Goal: Task Accomplishment & Management: Manage account settings

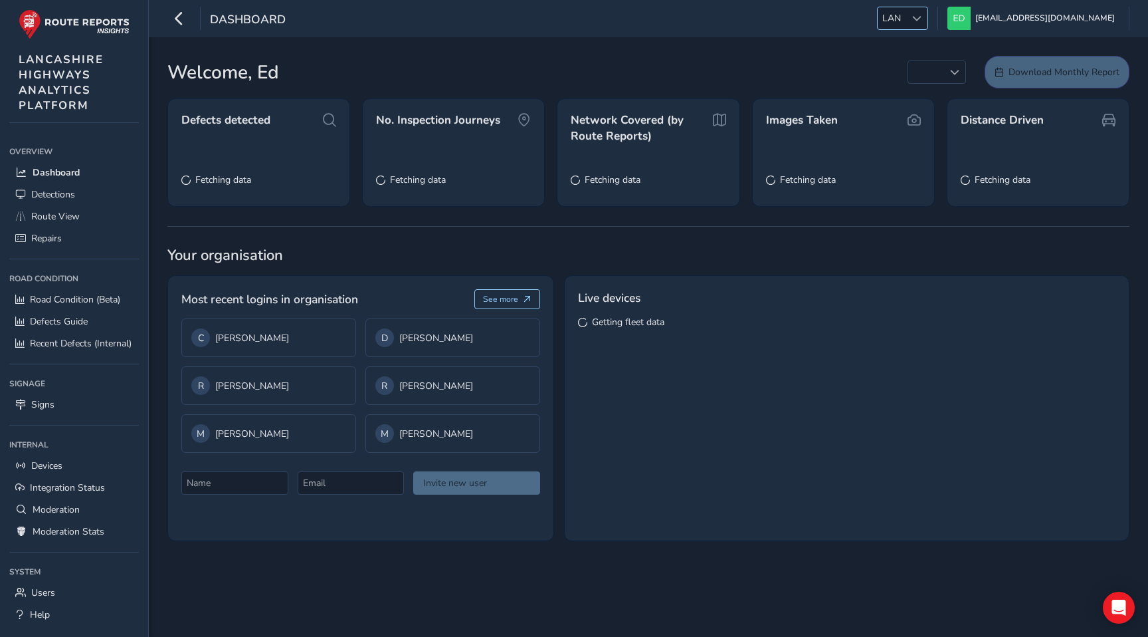
click at [922, 21] on span at bounding box center [916, 18] width 9 height 9
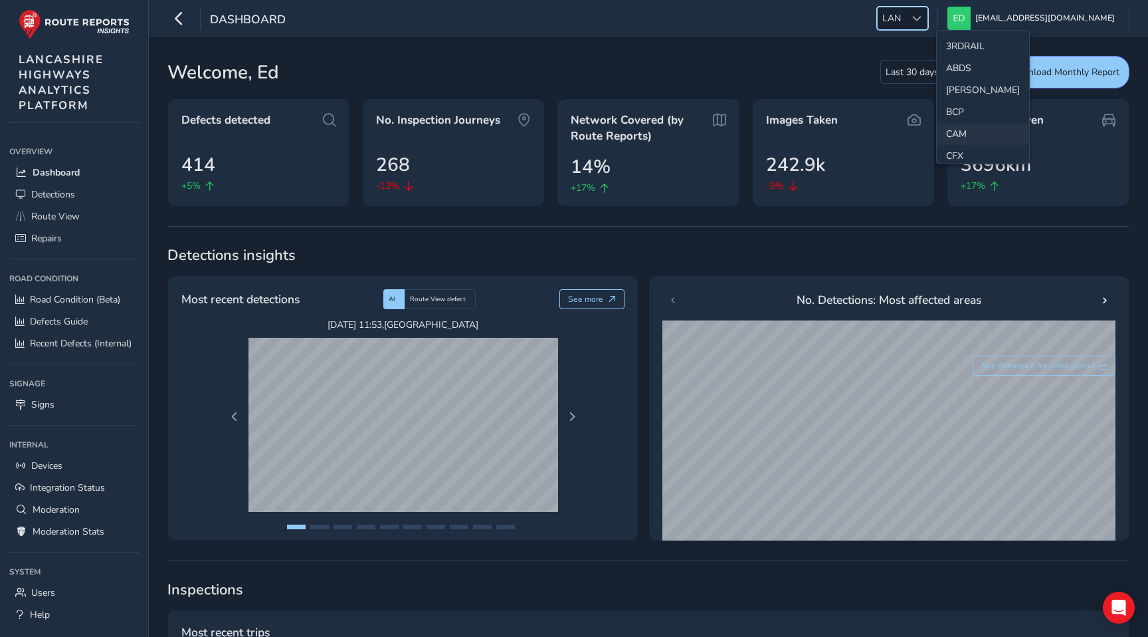
click at [962, 136] on li "CAM" at bounding box center [983, 134] width 92 height 22
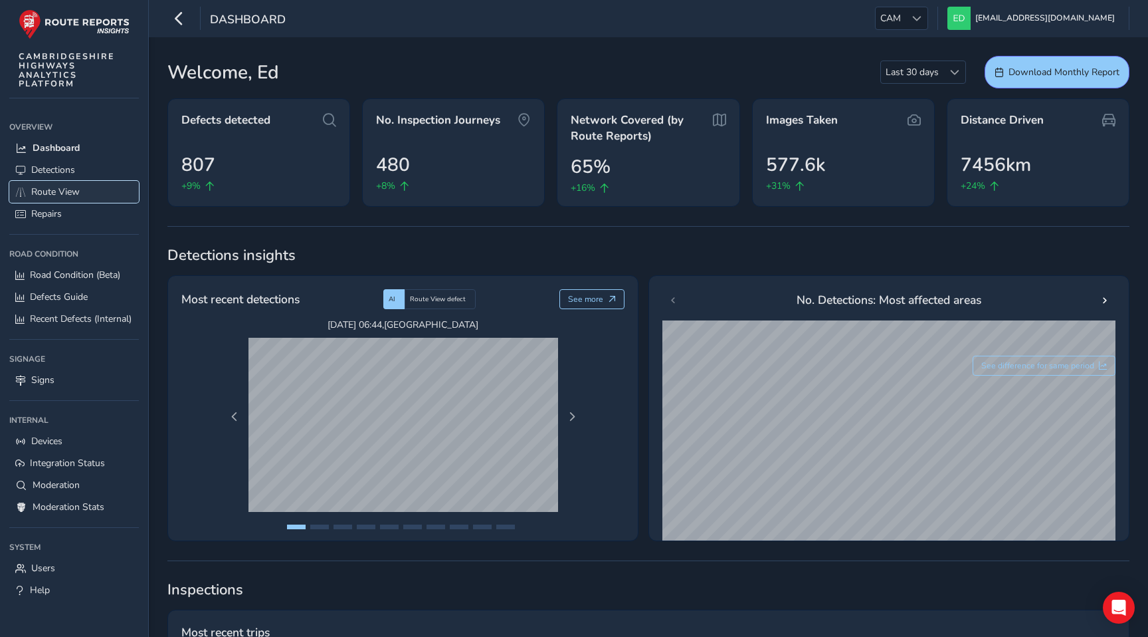
click at [50, 188] on span "Route View" at bounding box center [55, 191] width 49 height 13
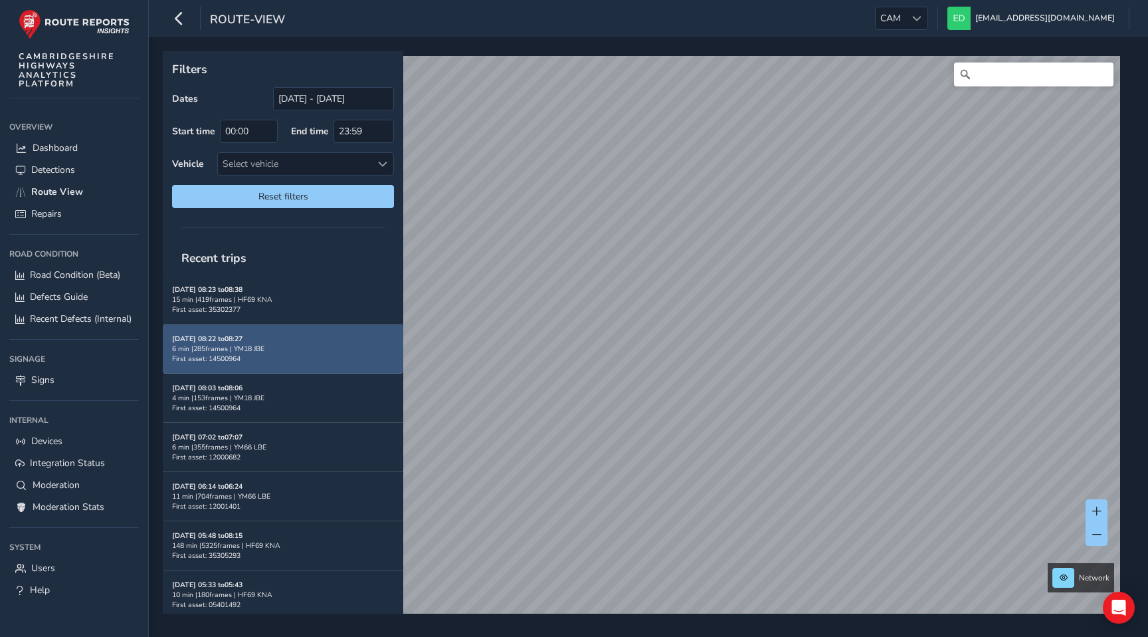
click at [287, 358] on div "[DATE] 08:22 to 08:27 6 min | 285 frames | YM18 JBE First asset: 14500964" at bounding box center [283, 349] width 222 height 30
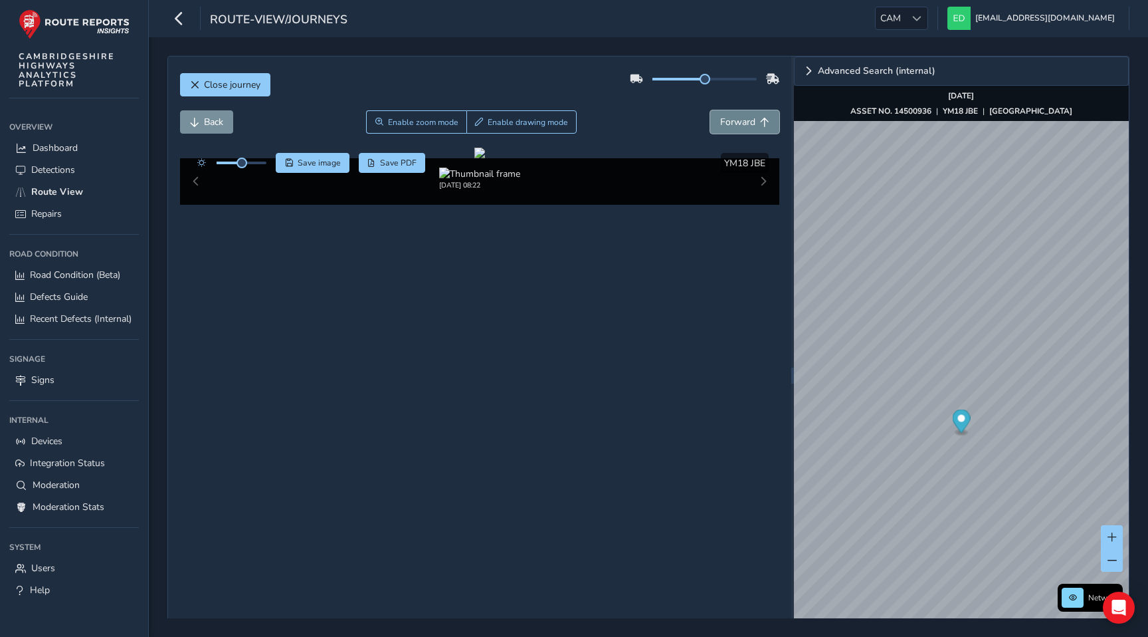
click at [757, 112] on button "Forward" at bounding box center [744, 121] width 69 height 23
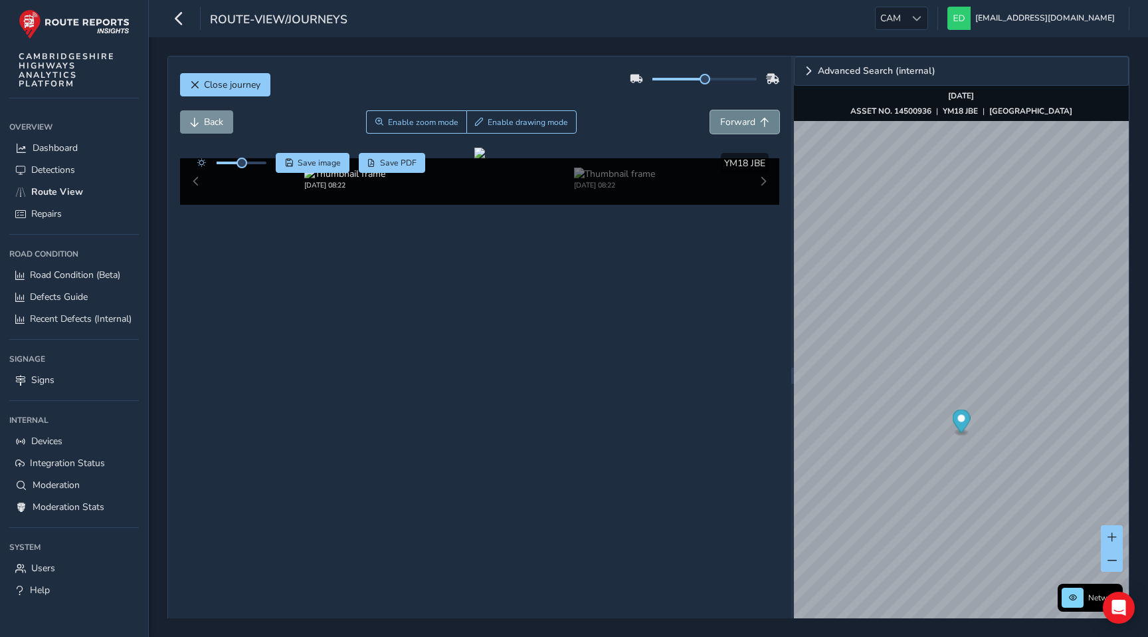
click at [757, 112] on button "Forward" at bounding box center [744, 121] width 69 height 23
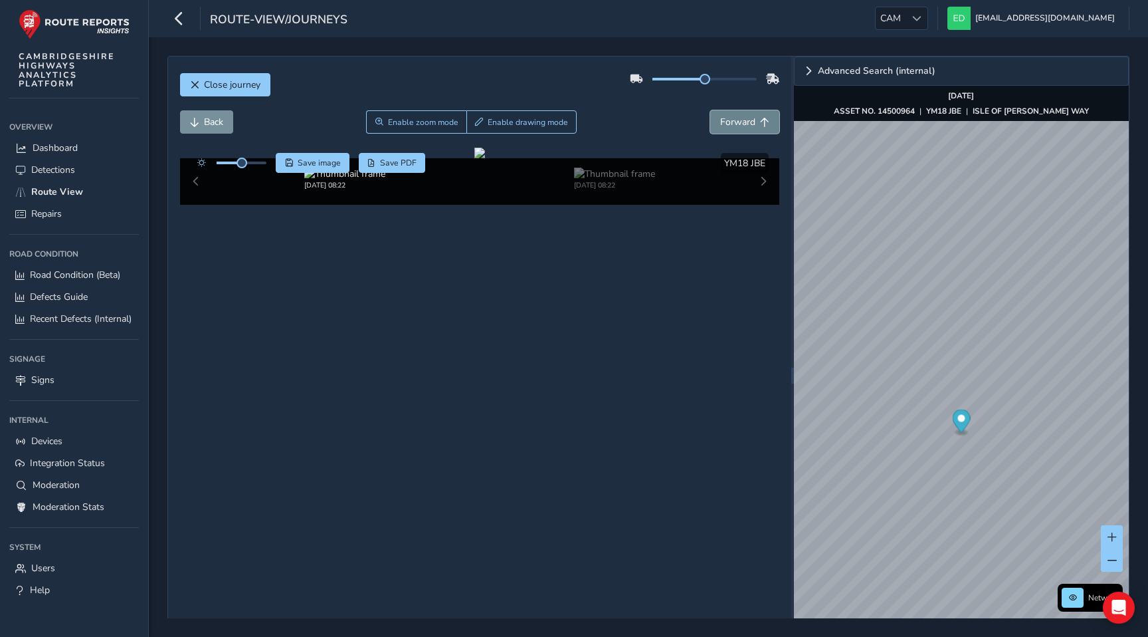
click at [757, 112] on button "Forward" at bounding box center [744, 121] width 69 height 23
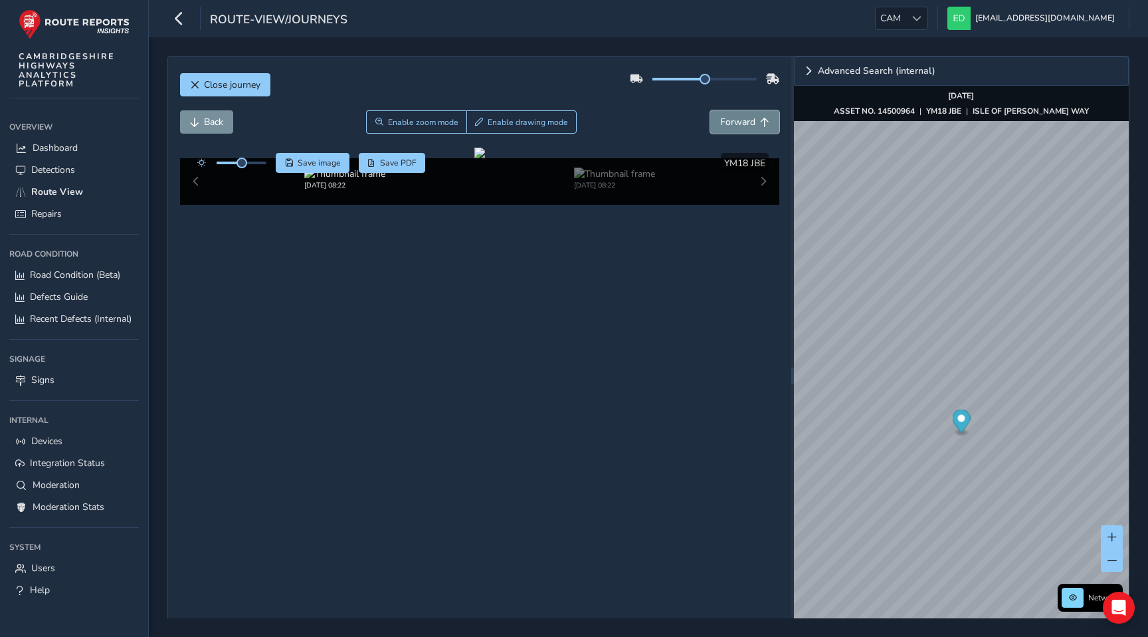
click at [757, 112] on button "Forward" at bounding box center [744, 121] width 69 height 23
click at [928, 12] on div at bounding box center [917, 18] width 22 height 22
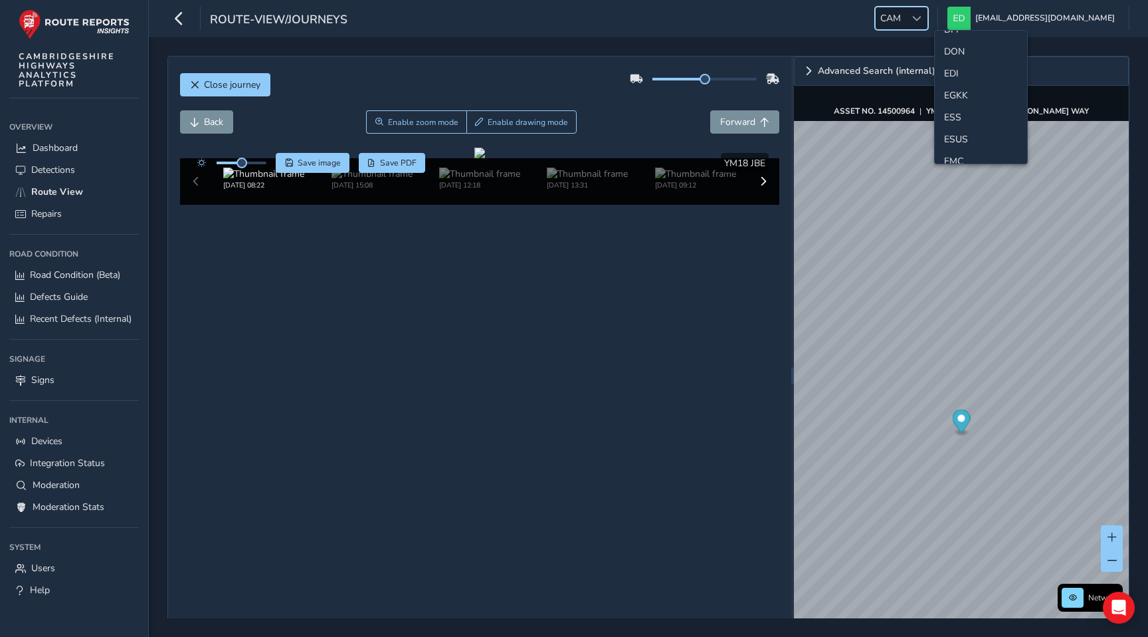
scroll to position [150, 0]
click at [955, 118] on li "ESS" at bounding box center [981, 116] width 92 height 22
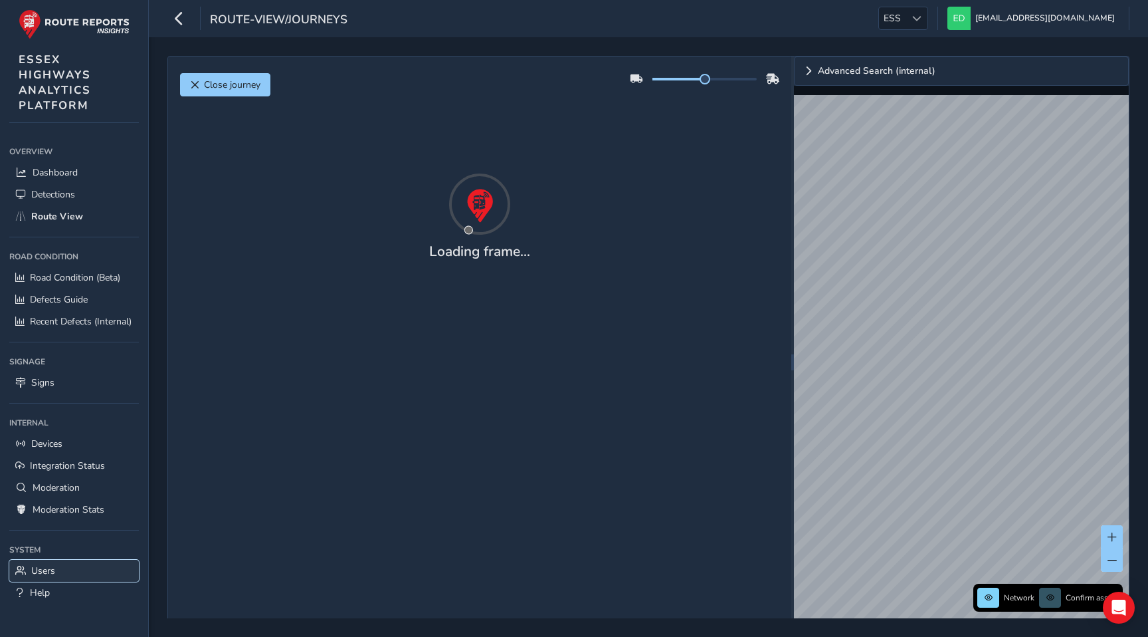
click at [46, 570] on span "Users" at bounding box center [43, 570] width 24 height 13
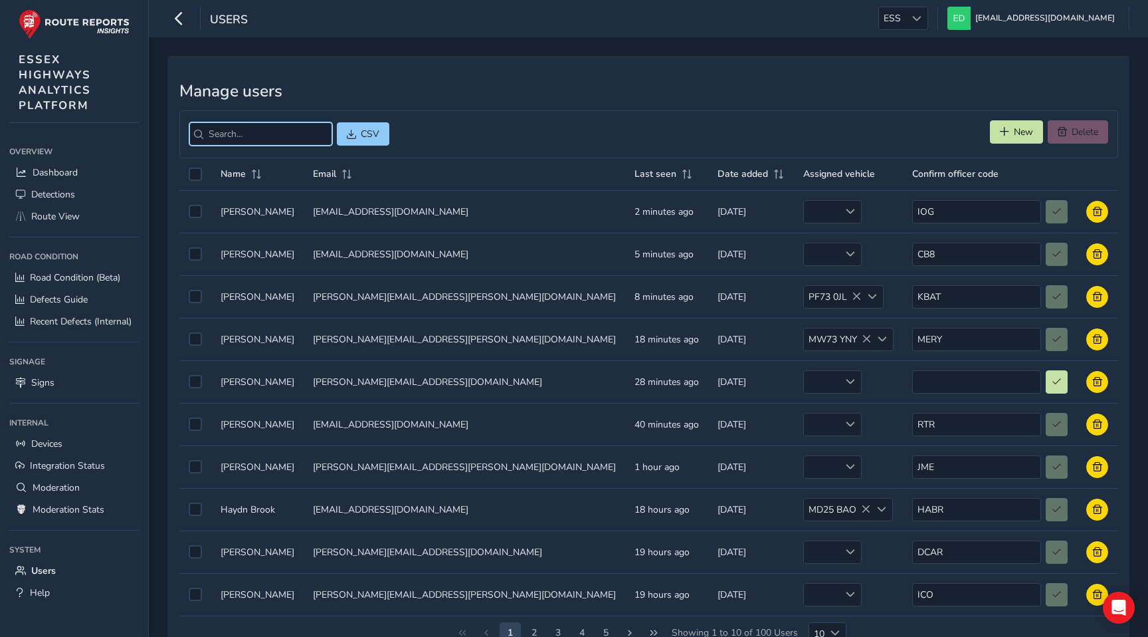
click at [254, 132] on input "search" at bounding box center [260, 133] width 143 height 23
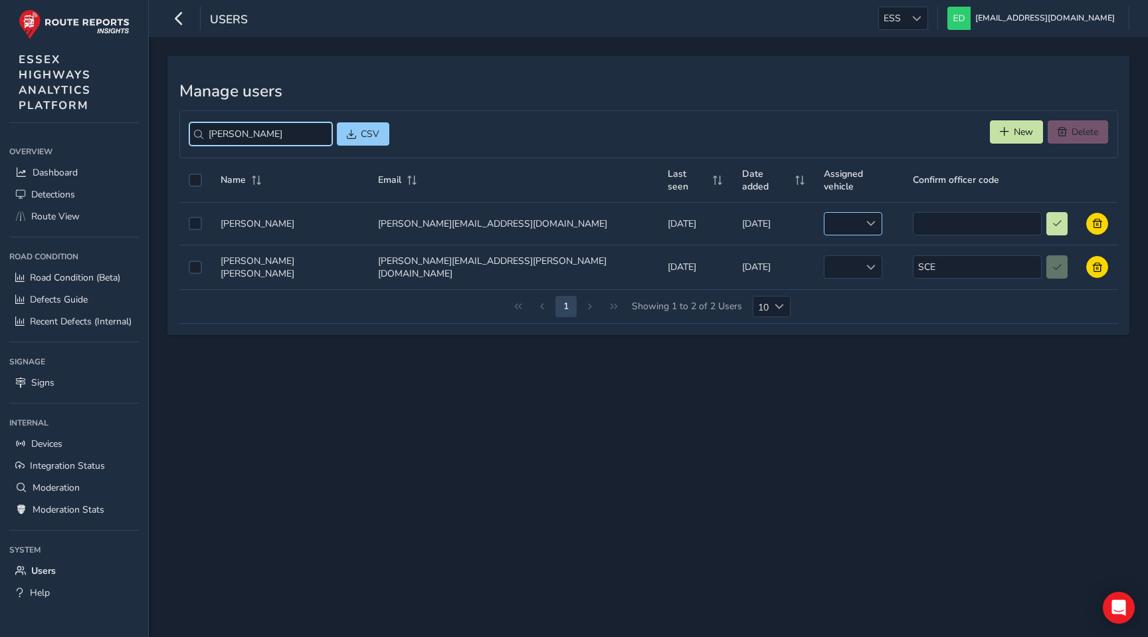
type input "[PERSON_NAME]"
click at [866, 219] on span at bounding box center [870, 223] width 9 height 9
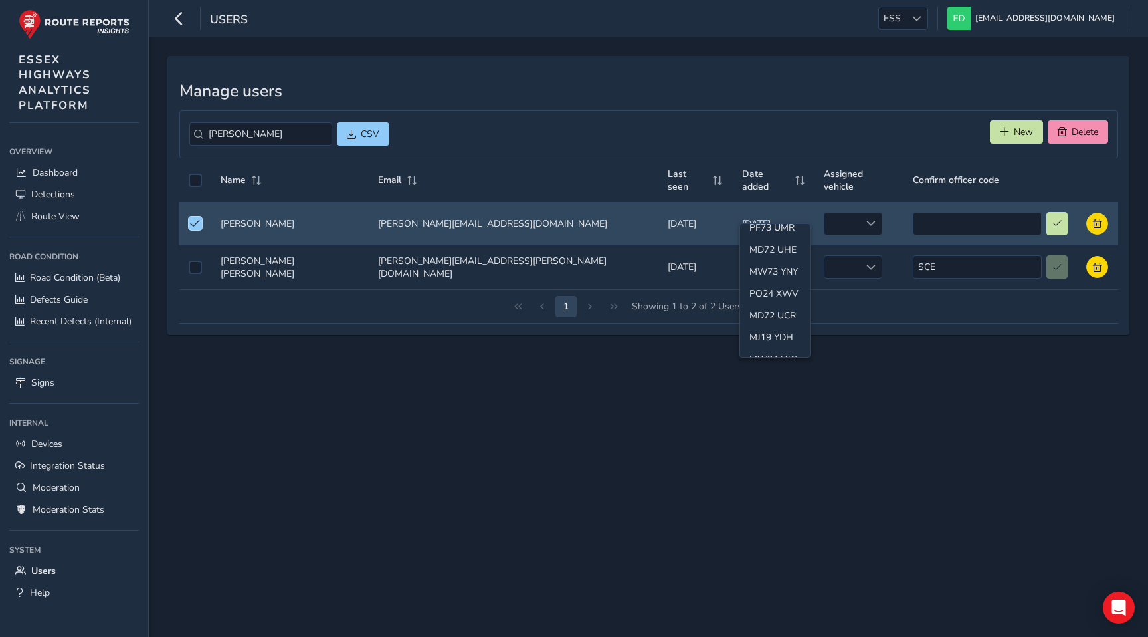
scroll to position [200, 0]
click at [779, 254] on li "MD72 UHE" at bounding box center [775, 259] width 70 height 22
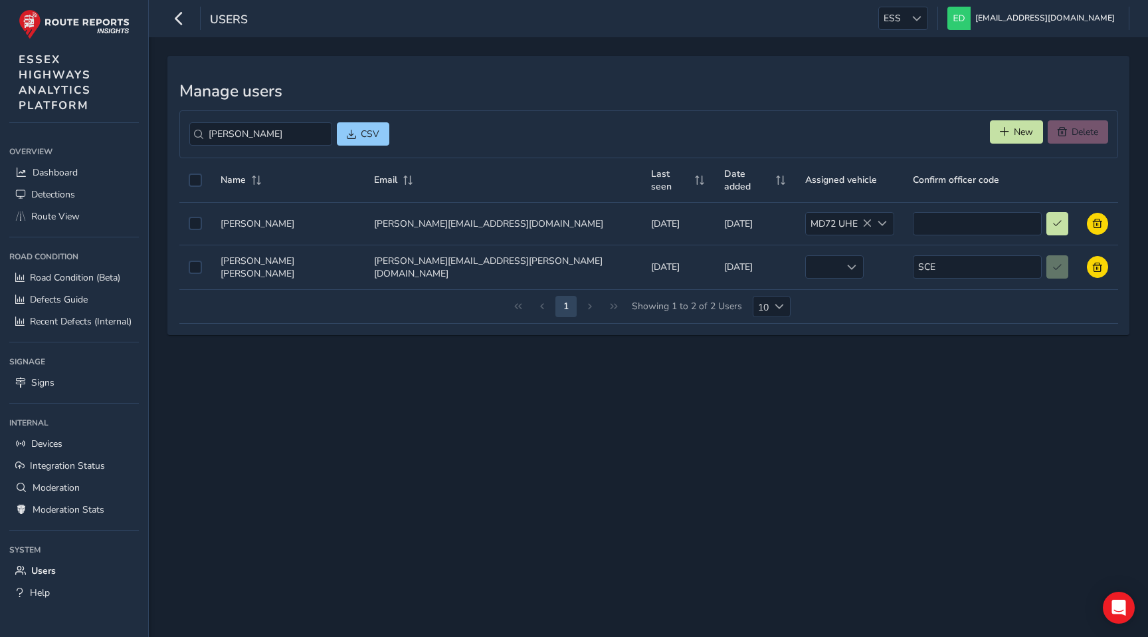
click at [747, 454] on div "Manage users [PERSON_NAME] CSV New Delete Name Email Last seen Date added Assig…" at bounding box center [648, 336] width 999 height 599
click at [700, 516] on div "Manage users [PERSON_NAME] CSV New Delete Name Email Last seen Date added Assig…" at bounding box center [648, 336] width 999 height 599
click at [52, 176] on span "Dashboard" at bounding box center [55, 172] width 45 height 13
